Goal: Task Accomplishment & Management: Complete application form

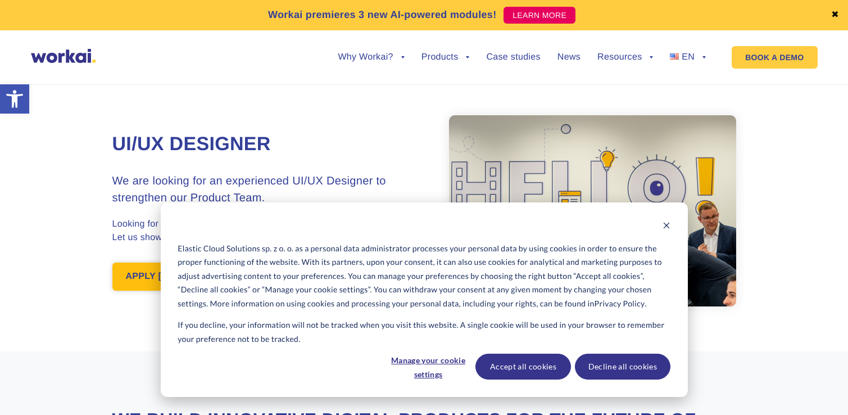
click at [151, 272] on link "APPLY [DATE]!" at bounding box center [159, 277] width 94 height 28
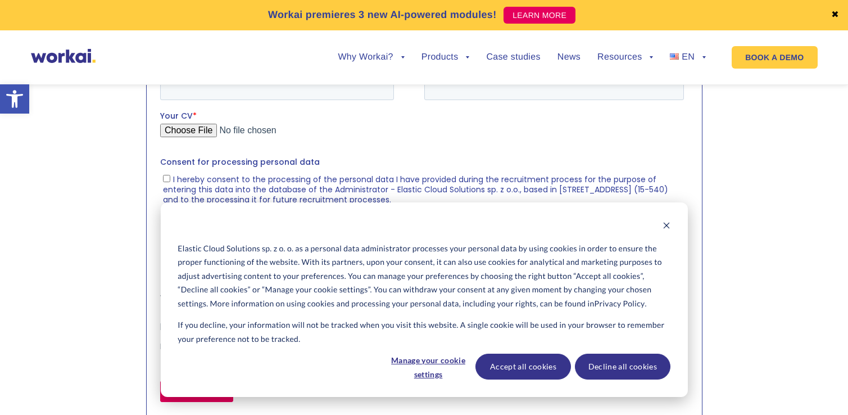
scroll to position [1260, 0]
click at [525, 369] on button "Accept all cookies" at bounding box center [524, 367] width 96 height 26
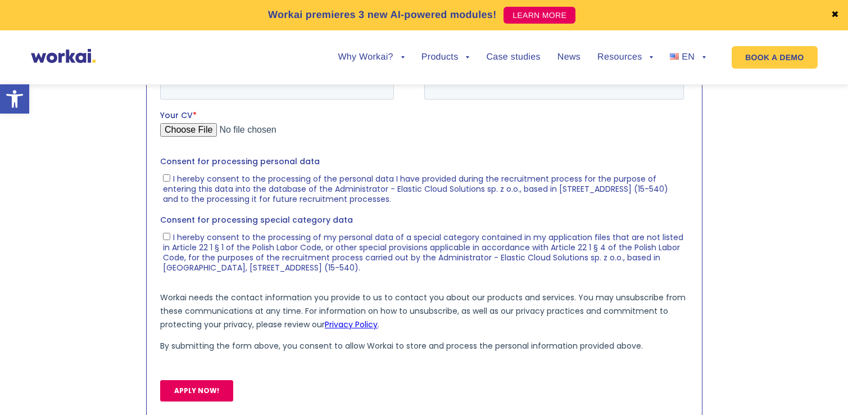
click at [299, 40] on input "First name *" at bounding box center [277, 41] width 234 height 22
type input "Yana"
type input "[PERSON_NAME]"
type input "[EMAIL_ADDRESS][DOMAIN_NAME]"
type input "[PHONE_NUMBER]"
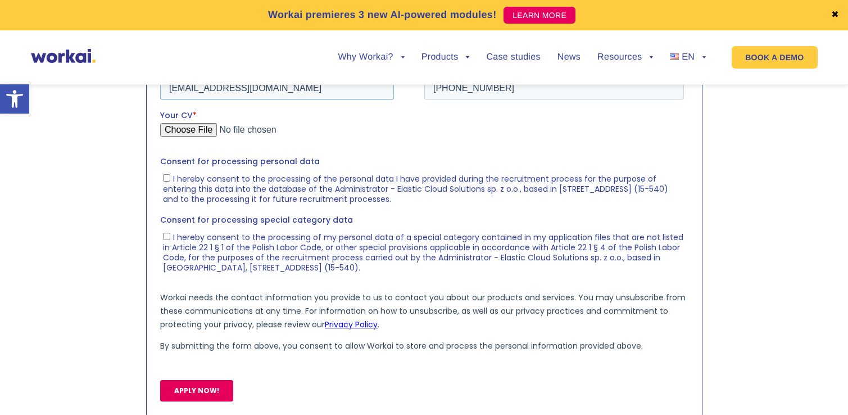
click at [169, 87] on input "[EMAIL_ADDRESS][DOMAIN_NAME]" at bounding box center [277, 87] width 234 height 22
click at [265, 89] on input "[EMAIL_ADDRESS][DOMAIN_NAME]" at bounding box center [277, 87] width 234 height 22
type input "[EMAIL_ADDRESS][DOMAIN_NAME]"
click at [200, 133] on input "Your CV *" at bounding box center [422, 134] width 524 height 22
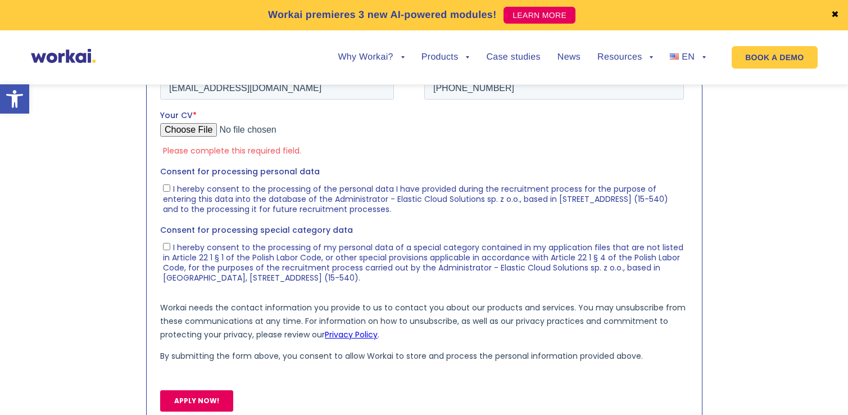
type input "C:\fakepath\cv_yana_bodnar_ui_ux_designer.pdf"
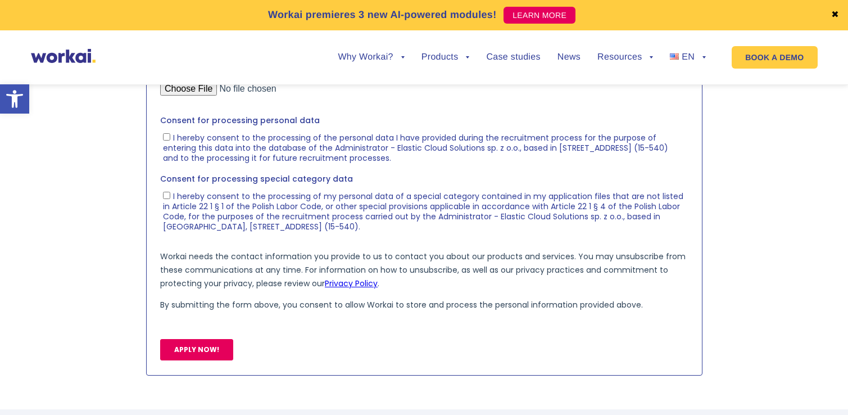
scroll to position [1306, 0]
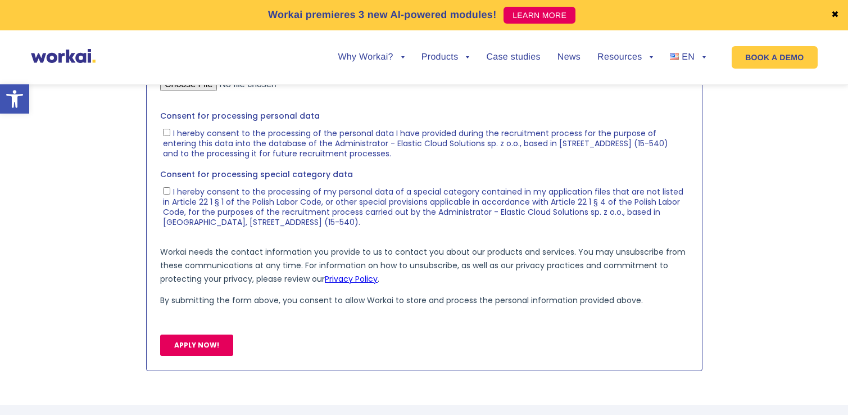
click at [188, 127] on label "I hereby consent to the processing of the personal data I have provided during …" at bounding box center [422, 142] width 521 height 31
click at [170, 129] on input "I hereby consent to the processing of the personal data I have provided during …" at bounding box center [165, 132] width 7 height 7
checkbox input "true"
click at [171, 200] on span "I hereby consent to the processing of my personal data of a special category co…" at bounding box center [422, 207] width 521 height 42
click at [170, 195] on input "I hereby consent to the processing of my personal data of a special category co…" at bounding box center [165, 190] width 7 height 7
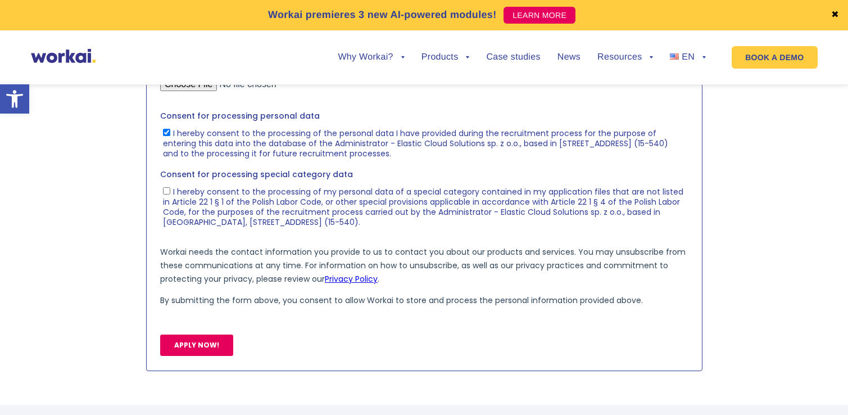
checkbox input "true"
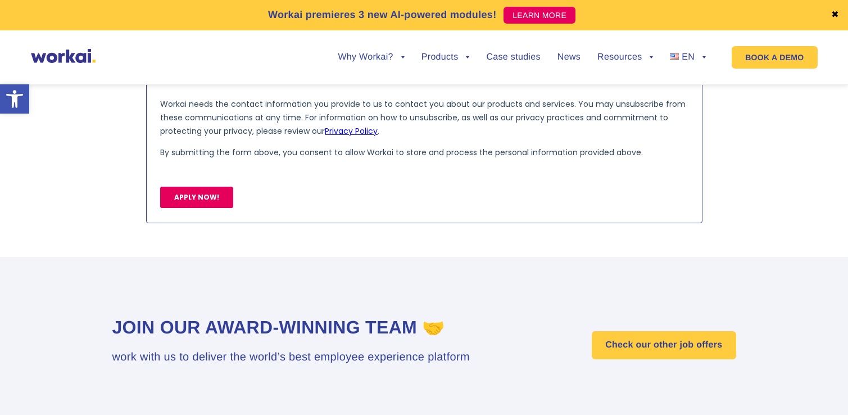
click at [180, 198] on input "APPLY NOW!" at bounding box center [196, 197] width 73 height 21
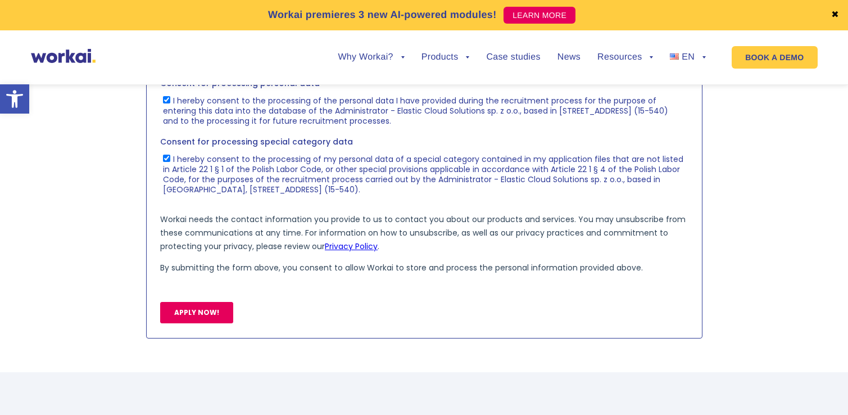
scroll to position [1256, 0]
